Goal: Information Seeking & Learning: Check status

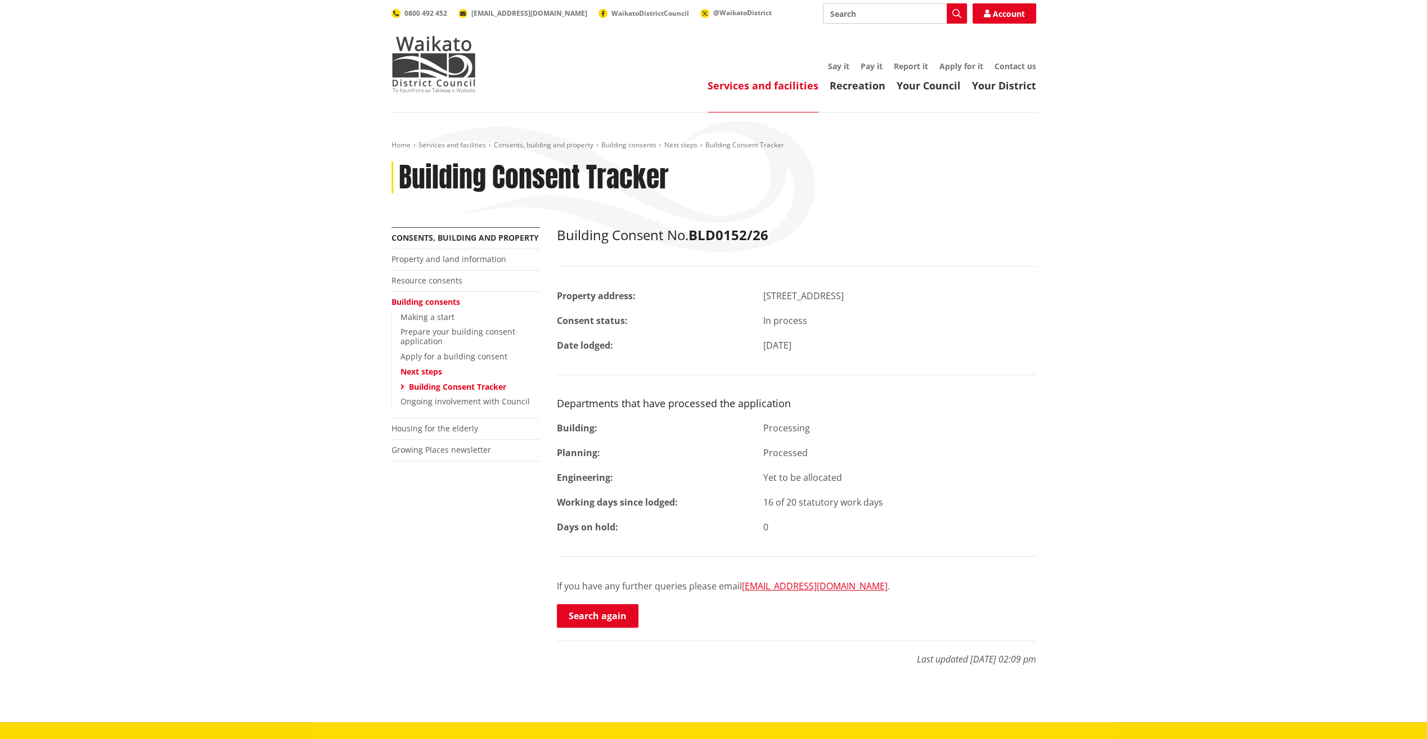
click at [486, 388] on link "Building Consent Tracker" at bounding box center [457, 386] width 97 height 11
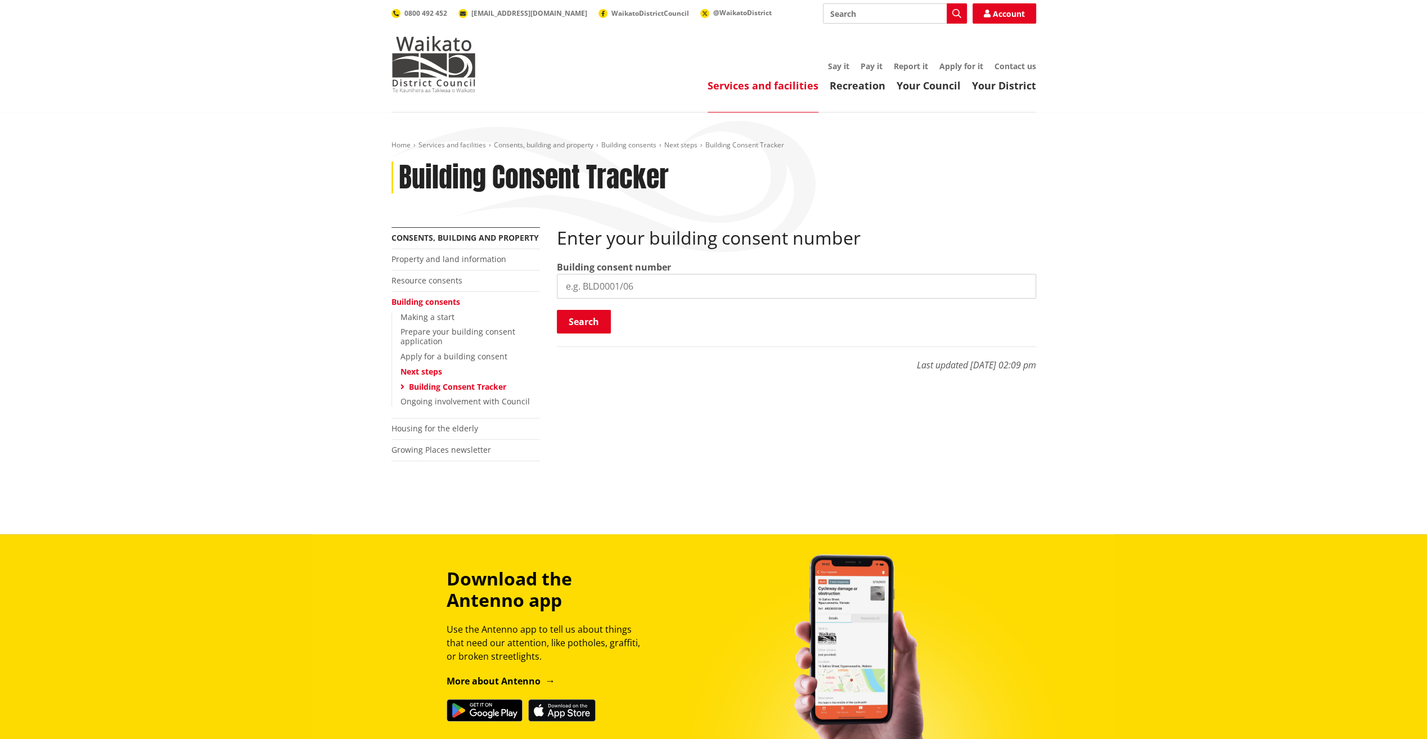
click at [646, 289] on input "search" at bounding box center [796, 286] width 479 height 25
paste input "BLD0175/26"
type input "BLD0175/26"
click at [590, 317] on button "Search" at bounding box center [584, 322] width 54 height 24
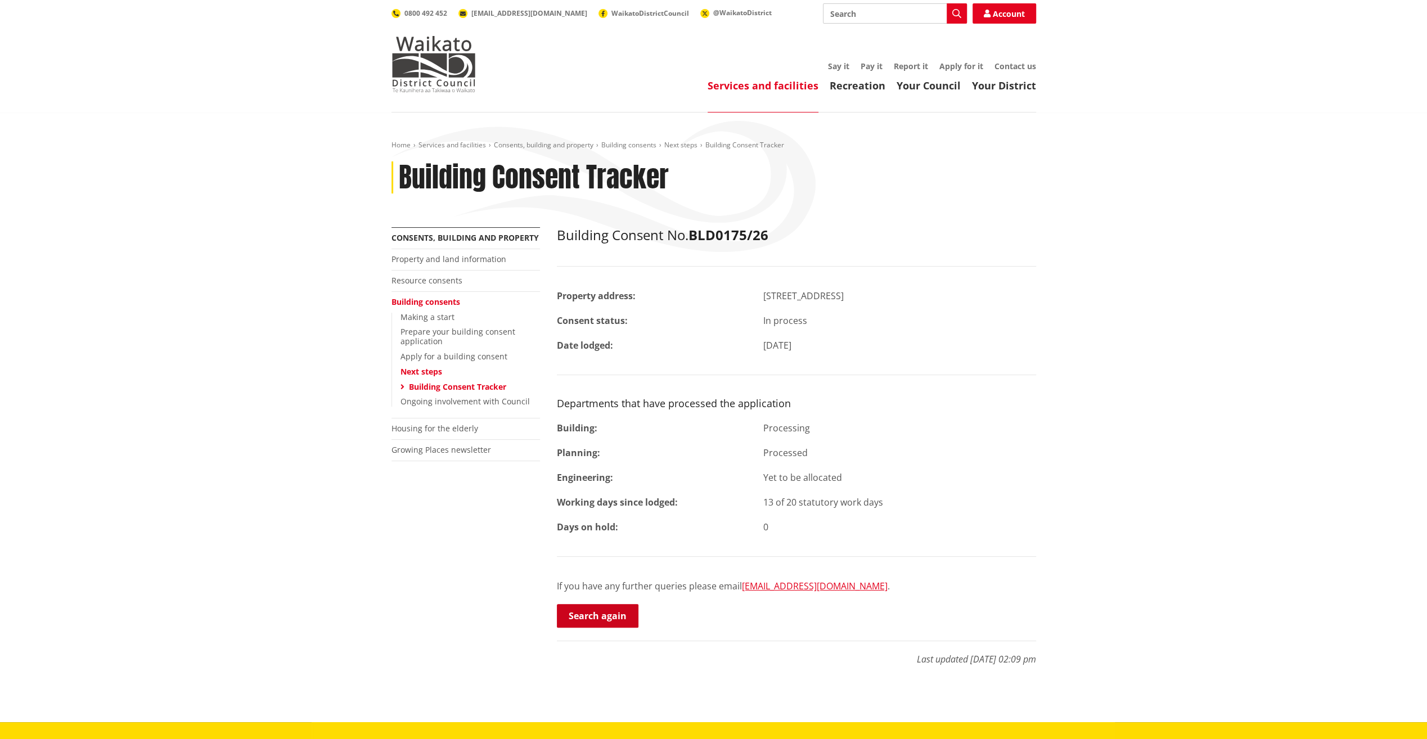
click at [612, 616] on link "Search again" at bounding box center [598, 616] width 82 height 24
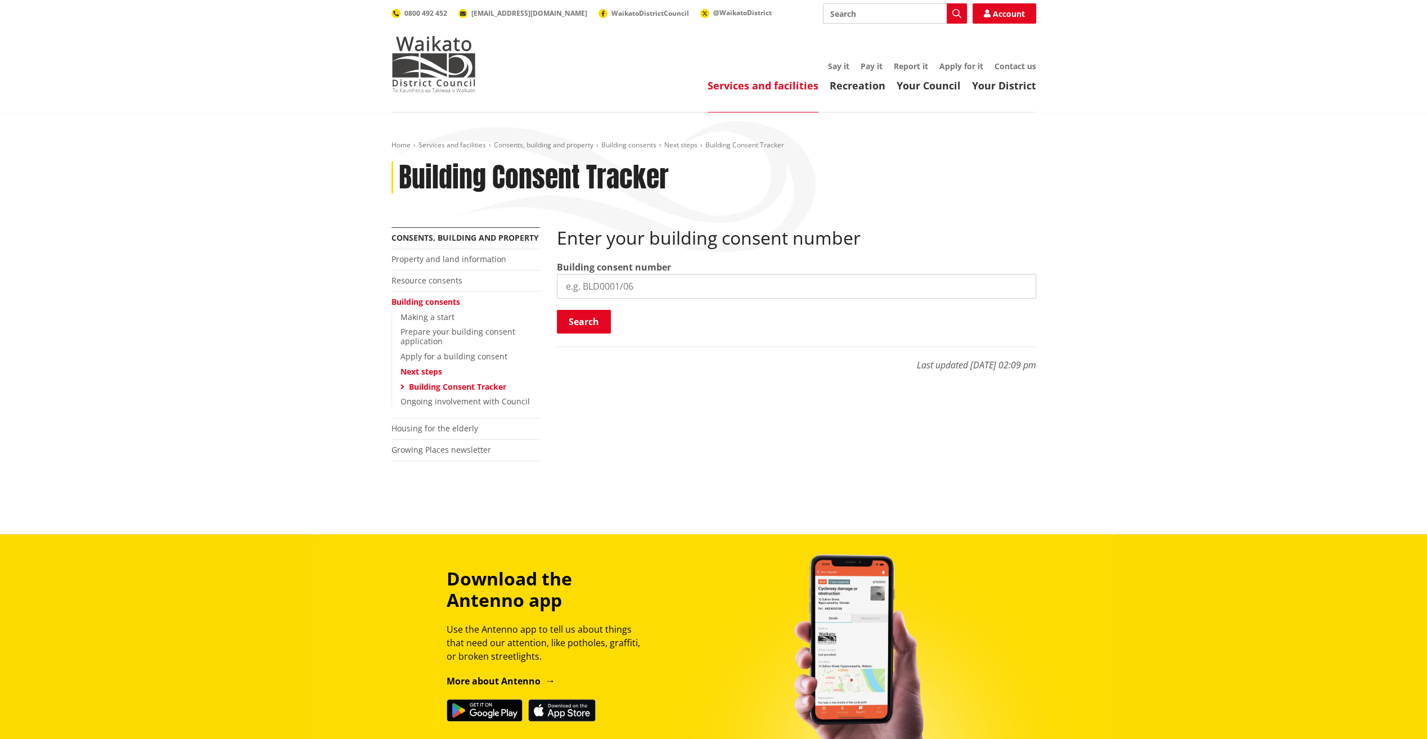
click at [615, 287] on input "search" at bounding box center [796, 286] width 479 height 25
paste input "BLD0246/26"
type input "BLD0246/26"
click at [590, 317] on button "Search" at bounding box center [584, 322] width 54 height 24
